Goal: Register for event/course

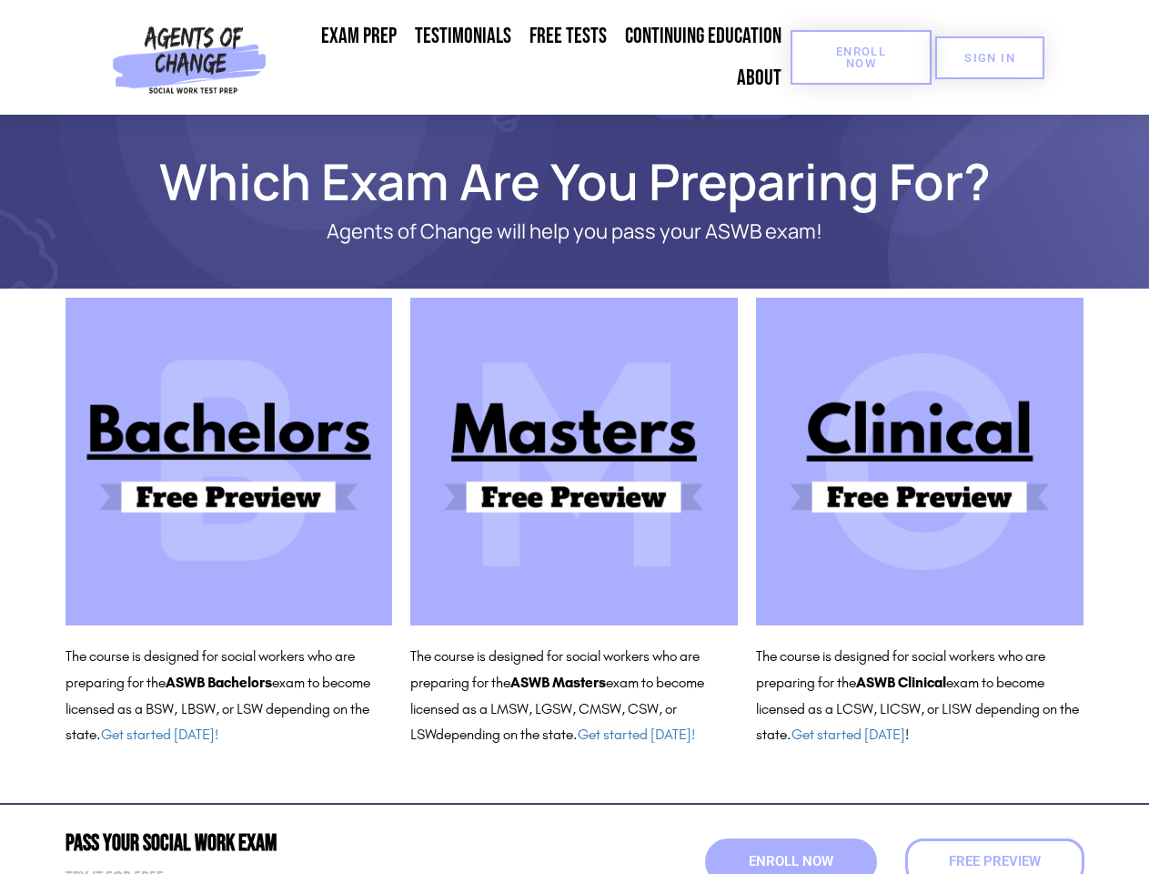
click at [861, 57] on span "Enroll Now" at bounding box center [861, 58] width 83 height 24
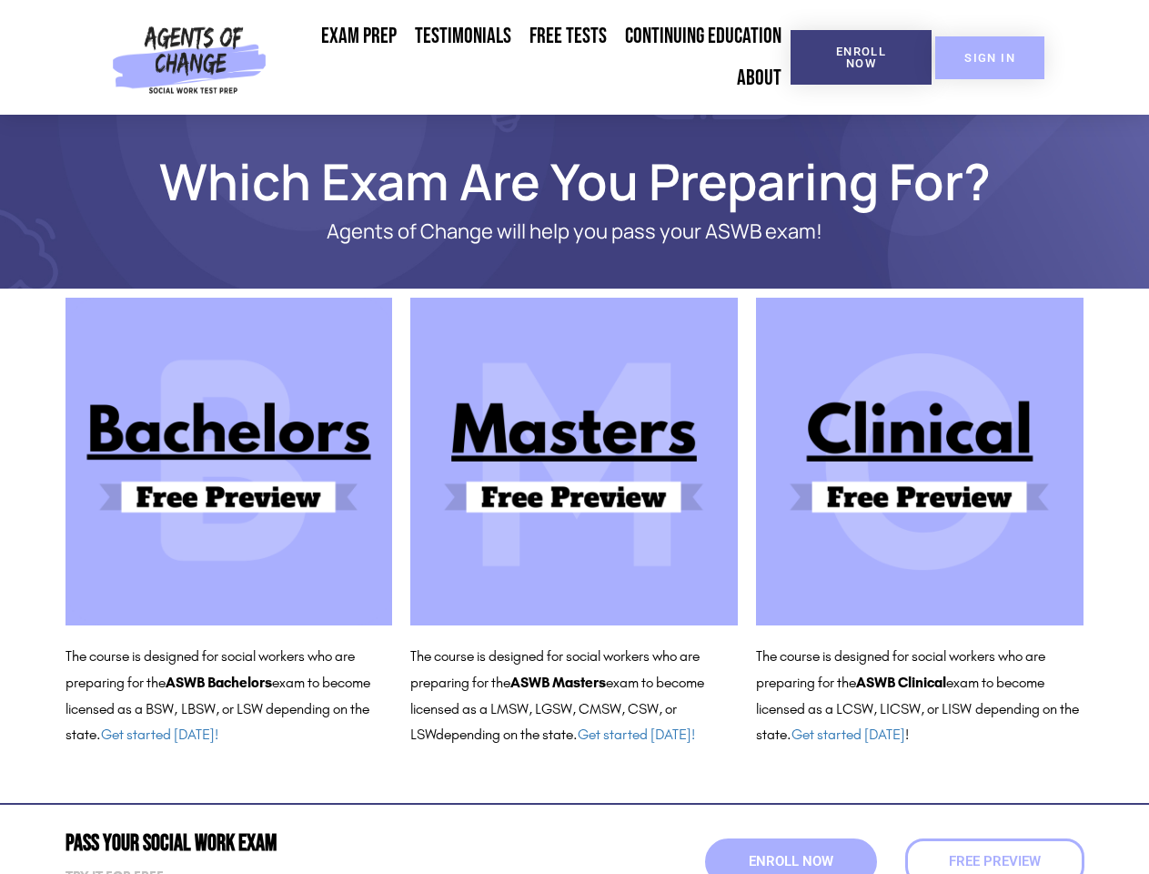
click at [990, 57] on span "SIGN IN" at bounding box center [990, 58] width 51 height 12
click at [791, 861] on span "Enroll Now" at bounding box center [790, 861] width 93 height 15
click at [995, 861] on span "Free Preview" at bounding box center [995, 861] width 92 height 14
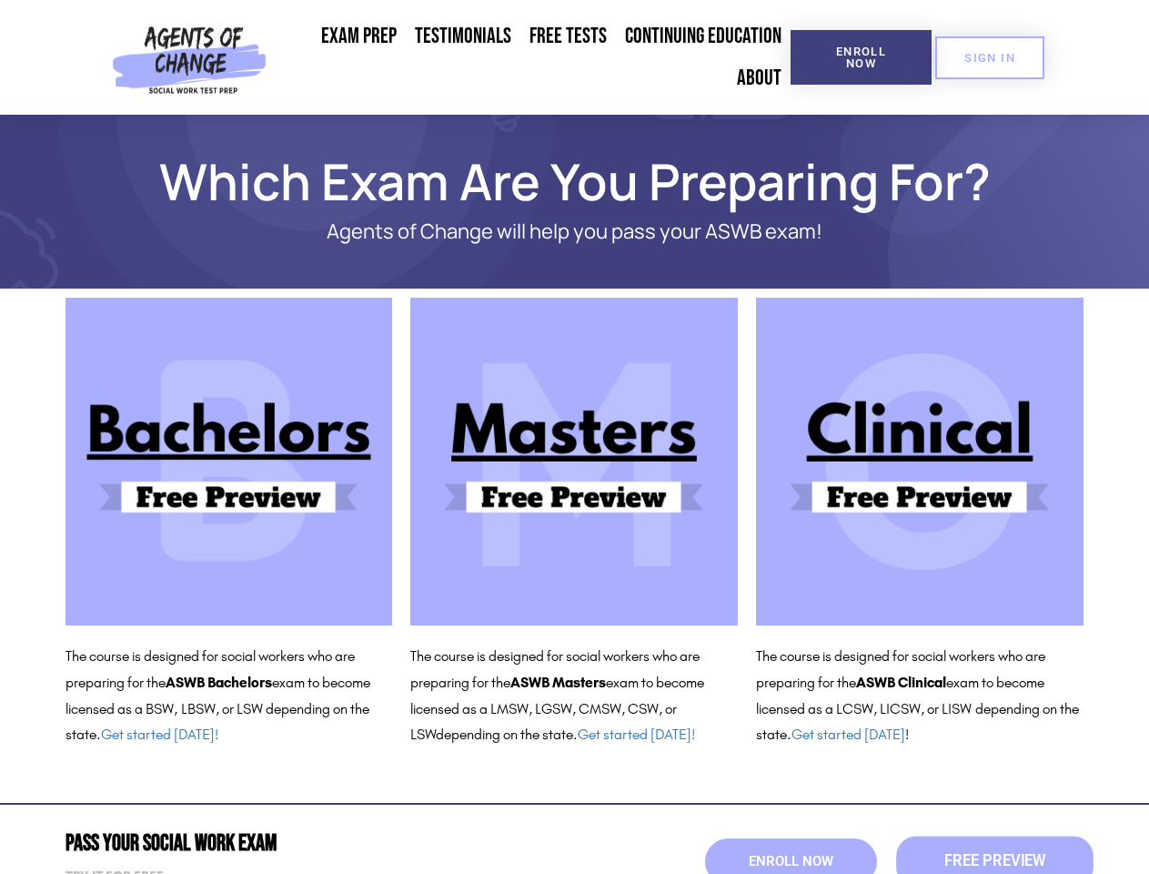
click at [995, 861] on span "Free Preview" at bounding box center [994, 861] width 101 height 15
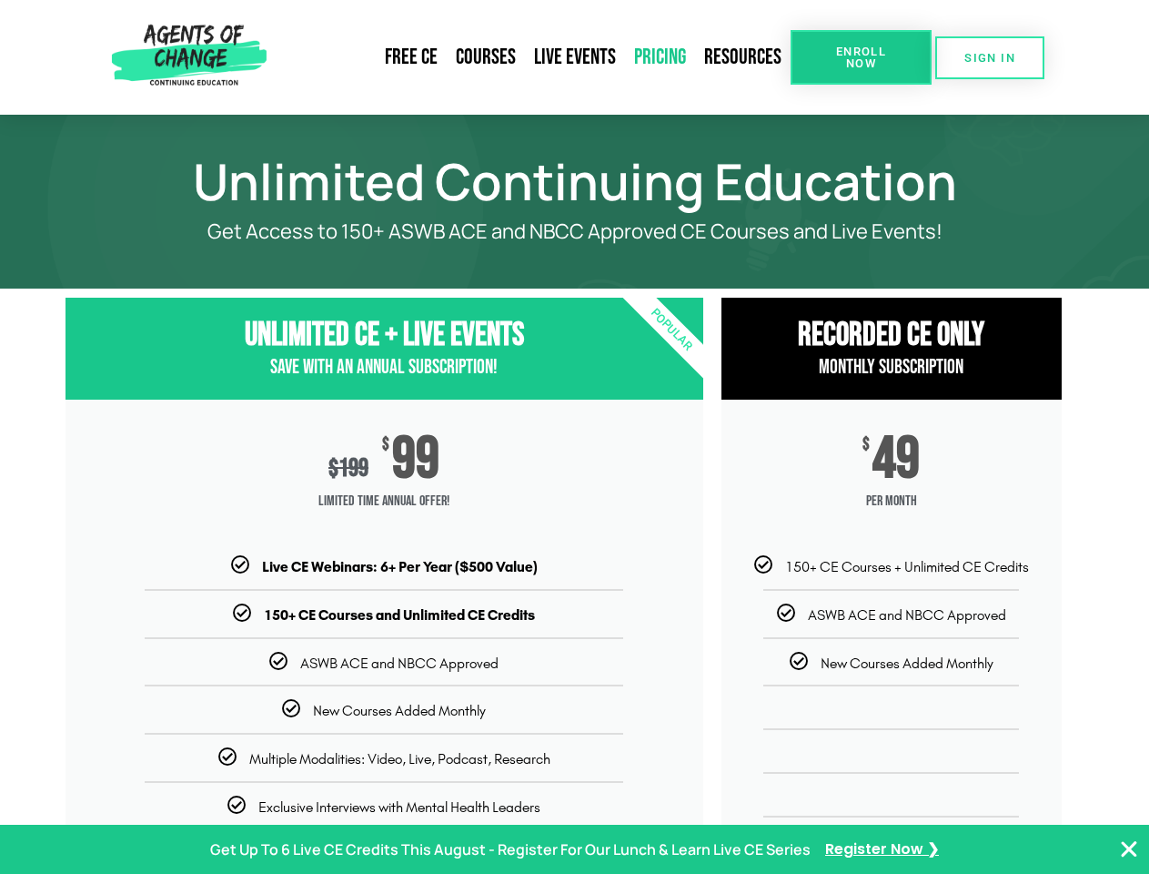
click at [574, 437] on div "$ 199 $ 99 Limited Time Annual Offer!" at bounding box center [385, 477] width 638 height 157
click at [861, 57] on span "Enroll Now" at bounding box center [861, 58] width 83 height 24
